Goal: Transaction & Acquisition: Obtain resource

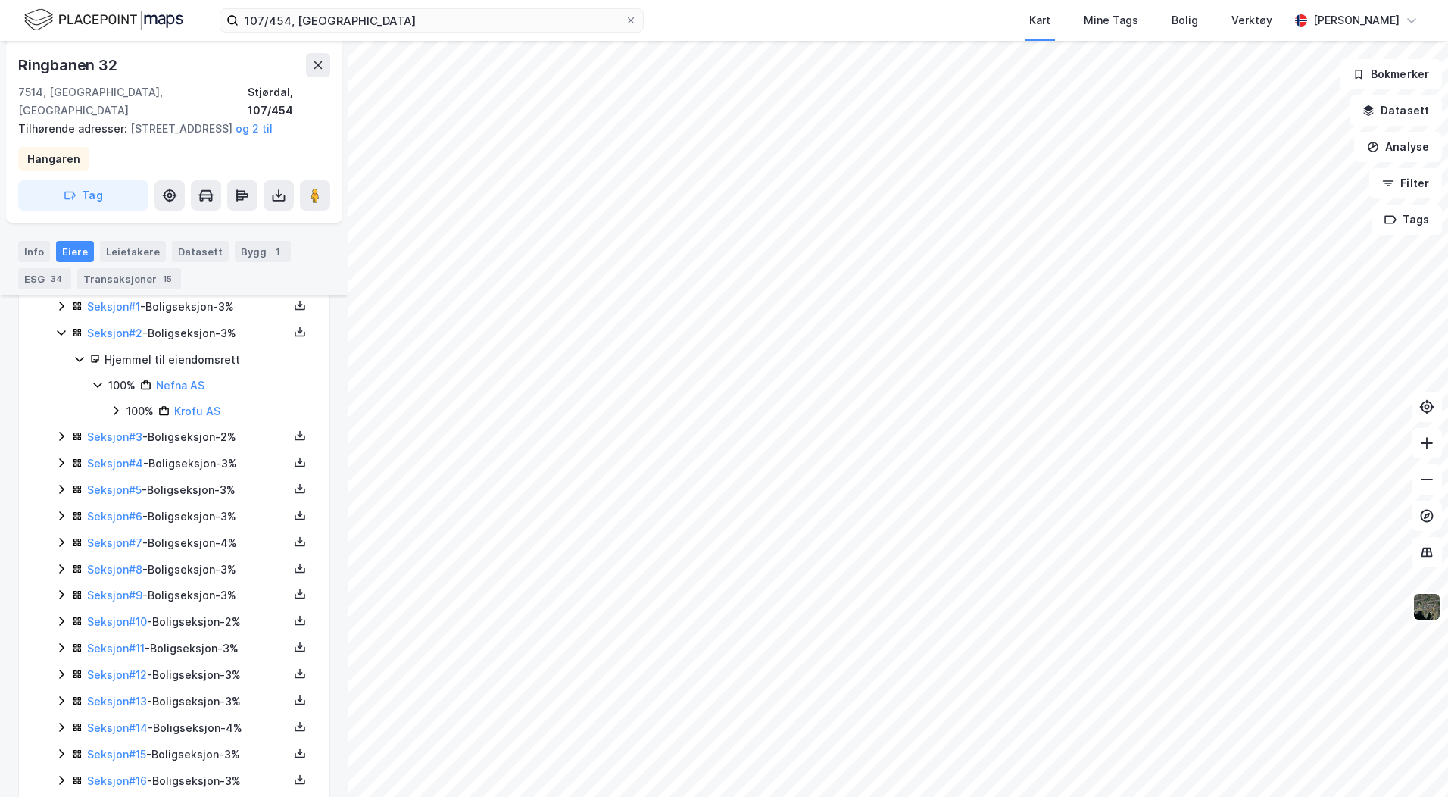
scroll to position [379, 0]
click at [56, 621] on icon at bounding box center [61, 617] width 12 height 12
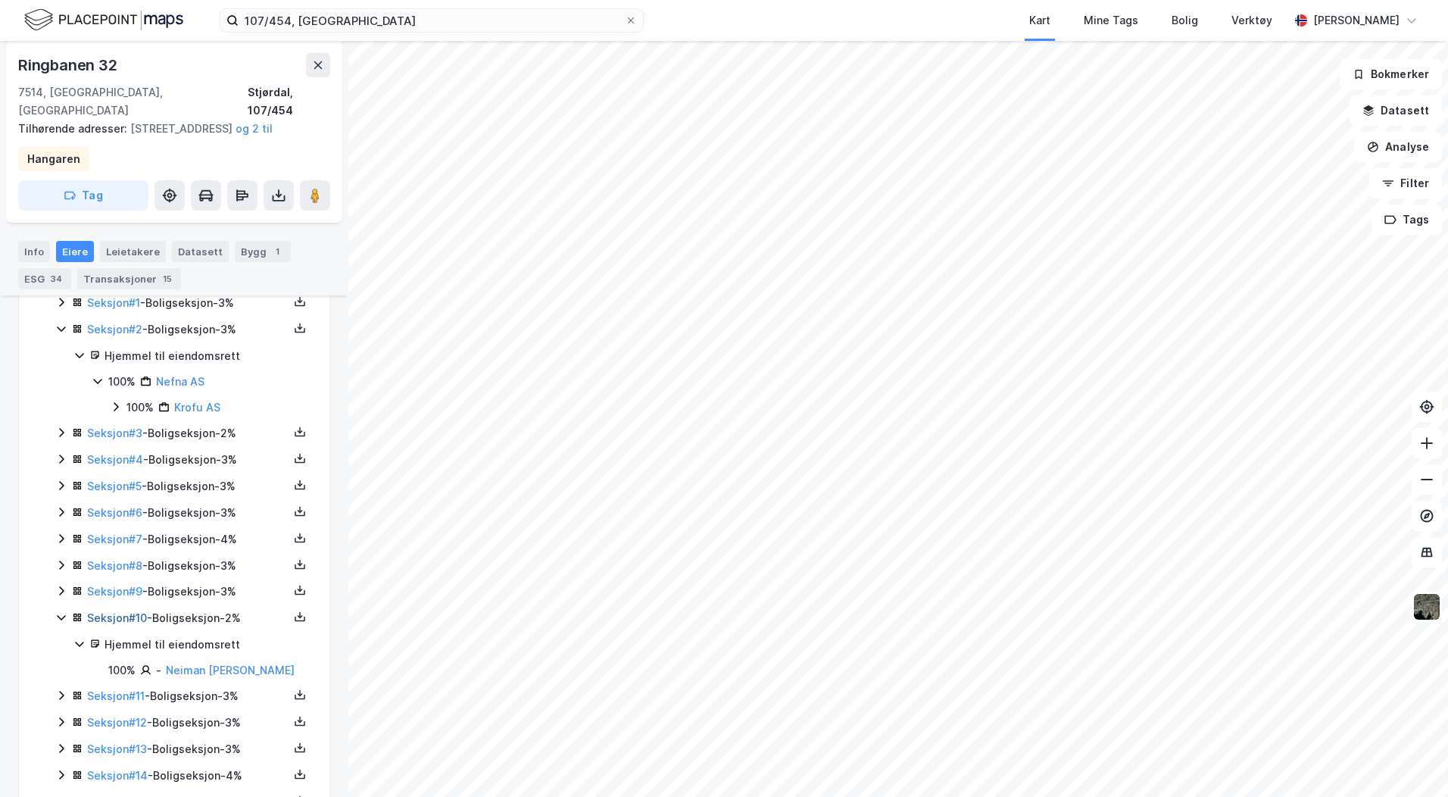
click at [137, 621] on link "Seksjon # 10" at bounding box center [117, 617] width 60 height 13
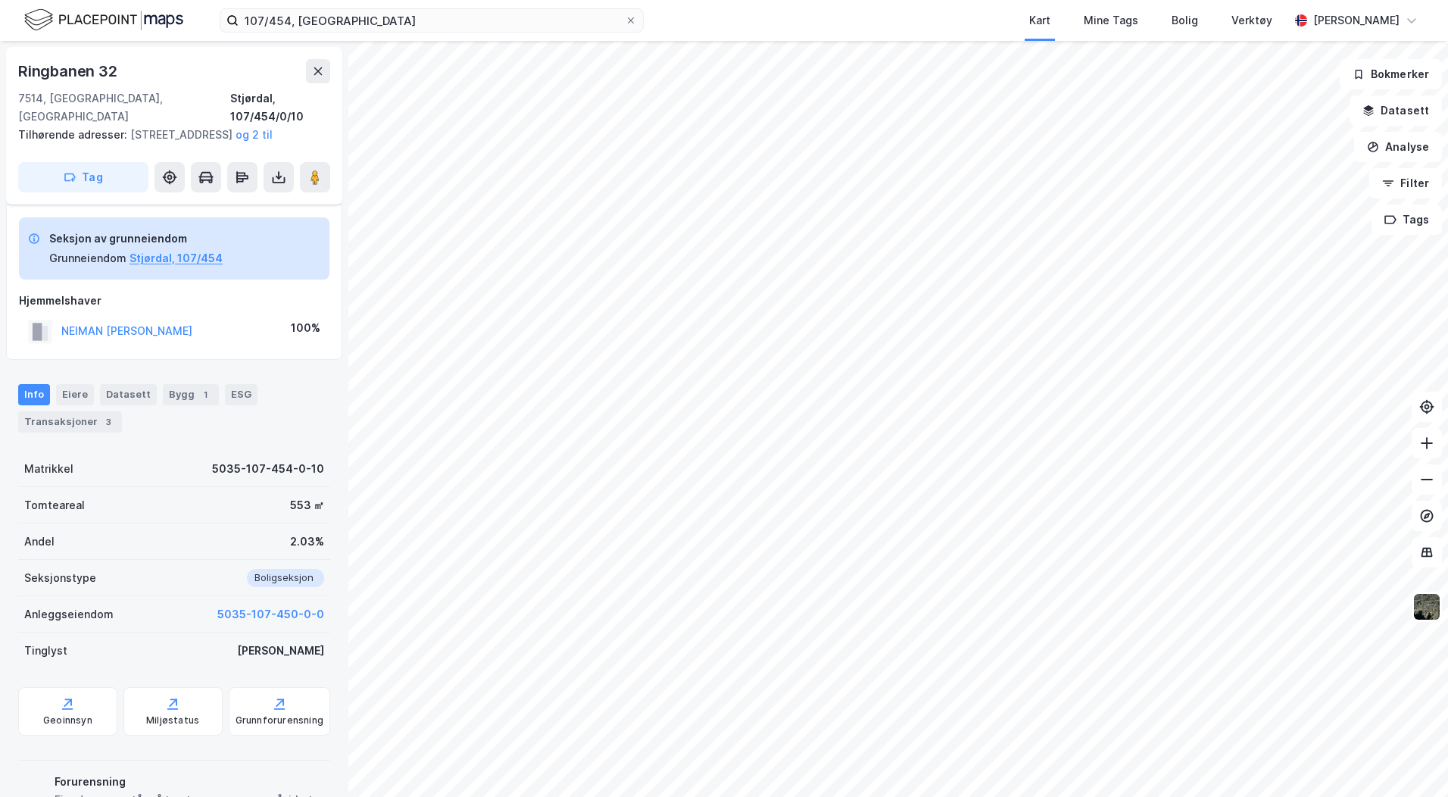
scroll to position [133, 0]
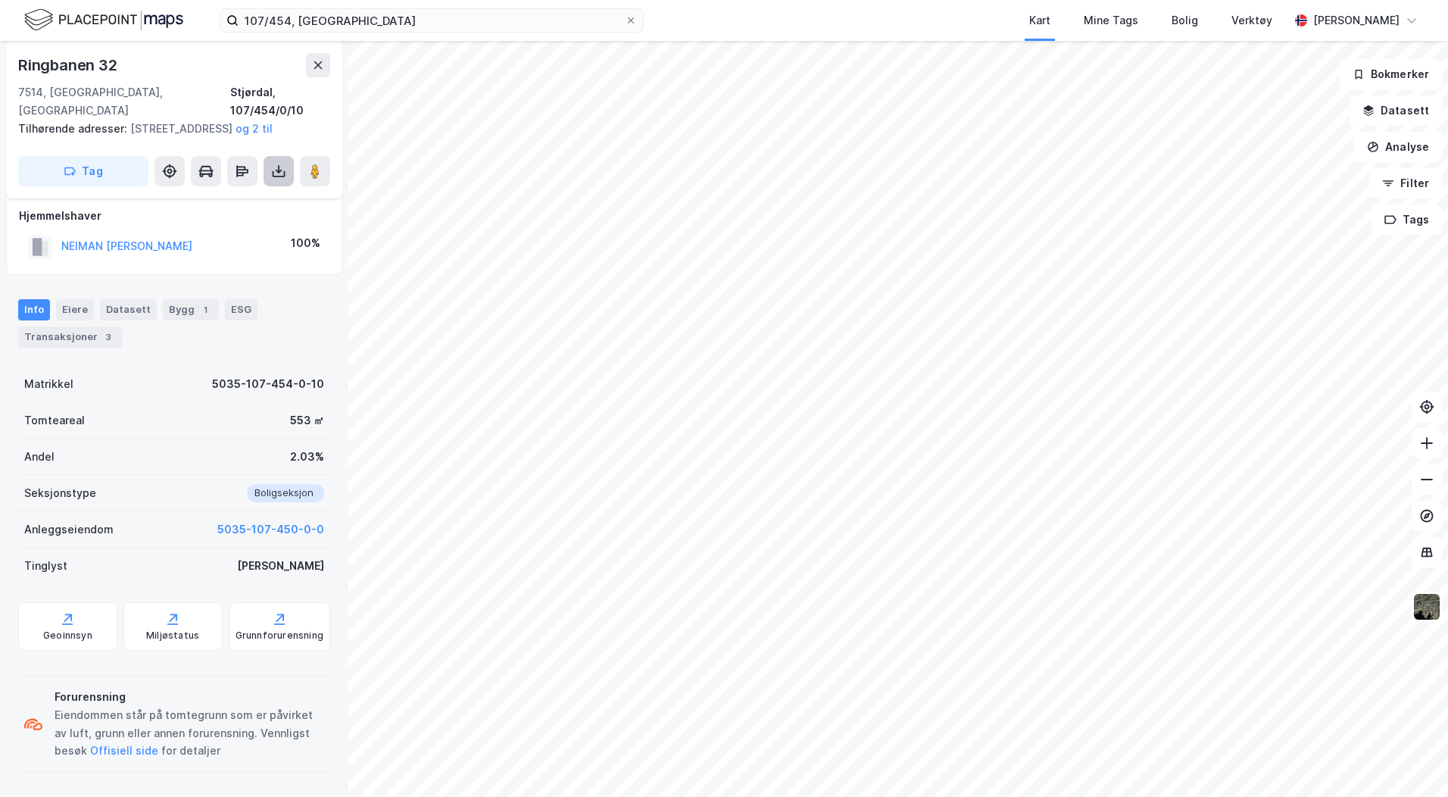
click at [281, 171] on icon at bounding box center [279, 171] width 6 height 4
click at [236, 197] on div "Last ned grunnbok" at bounding box center [204, 201] width 88 height 12
